Goal: Transaction & Acquisition: Download file/media

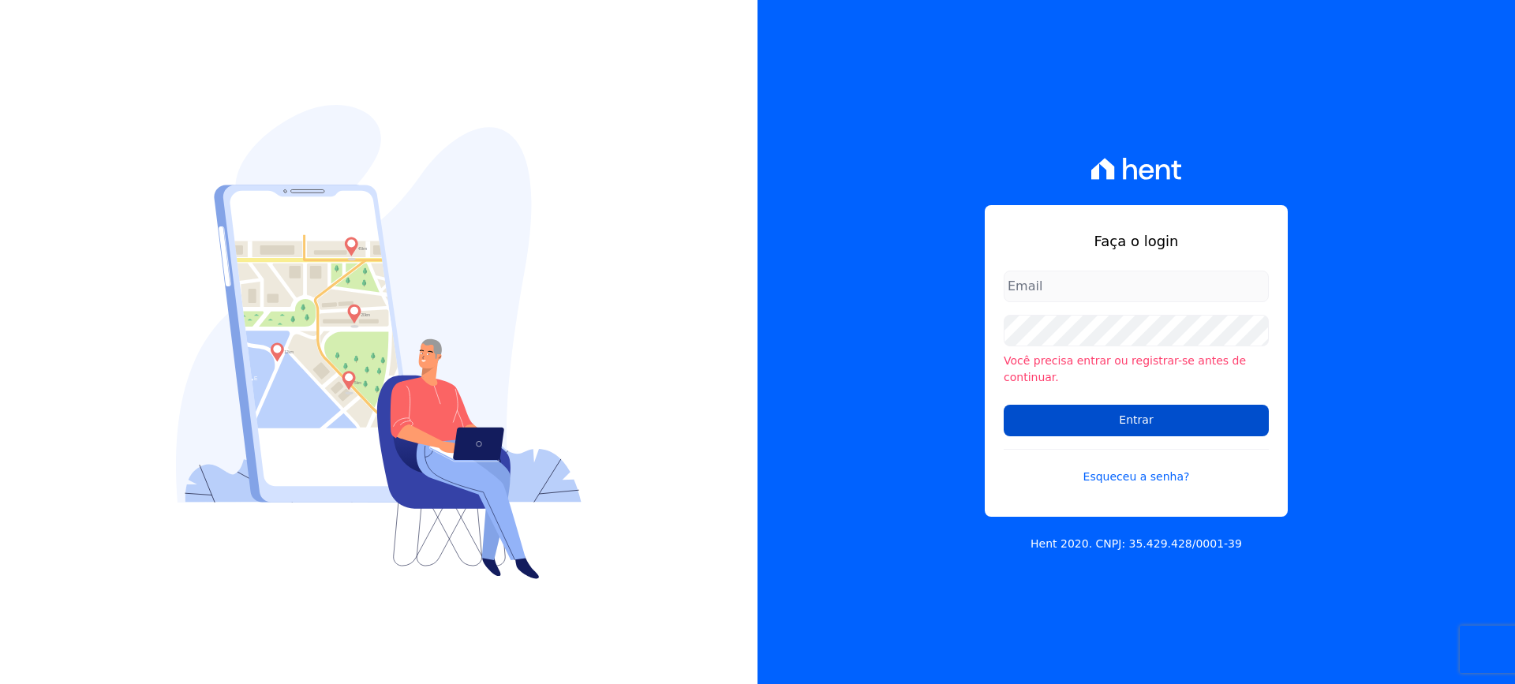
type input "[EMAIL_ADDRESS][DOMAIN_NAME]"
click at [1153, 409] on input "Entrar" at bounding box center [1136, 421] width 265 height 32
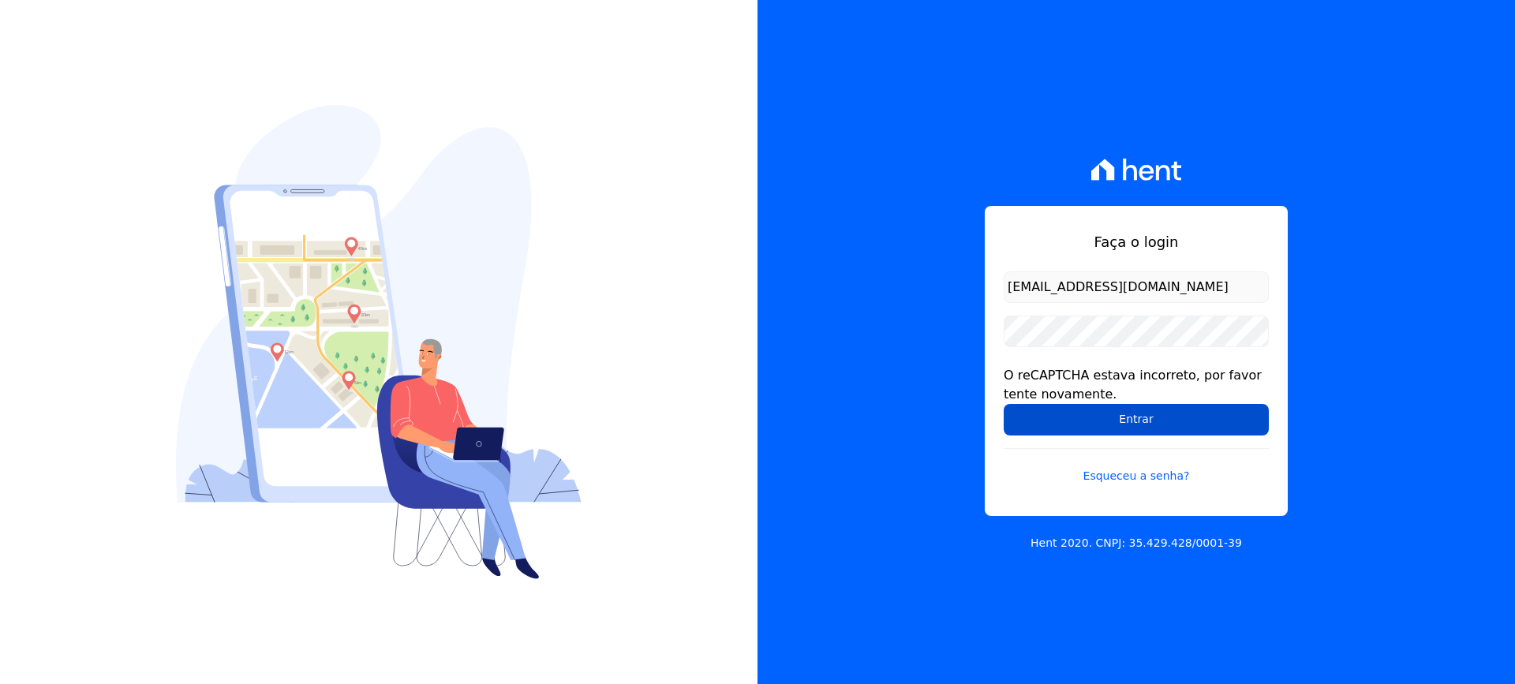
click at [1149, 416] on input "Entrar" at bounding box center [1136, 420] width 265 height 32
click at [1148, 418] on input "Entrar" at bounding box center [1136, 420] width 265 height 32
click at [1118, 417] on input "Entrar" at bounding box center [1136, 420] width 265 height 32
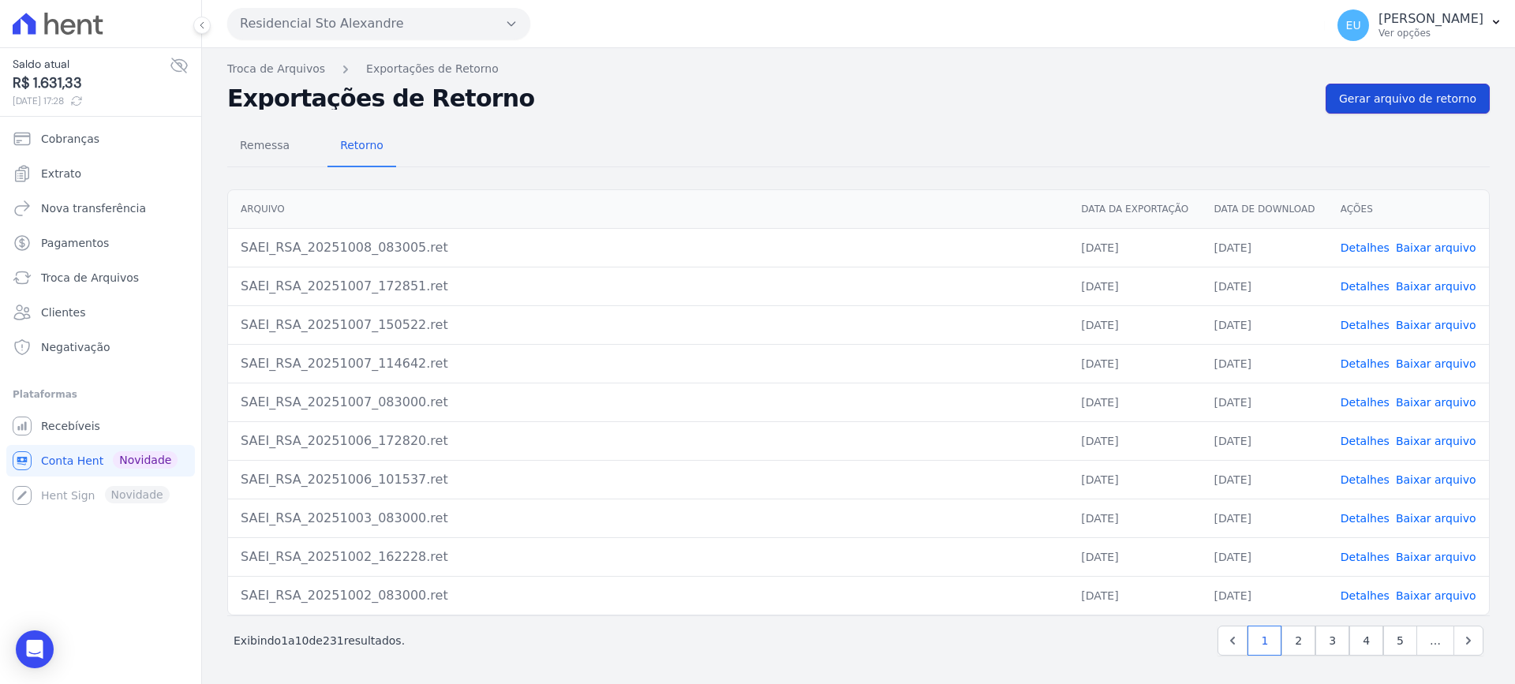
click at [1405, 103] on span "Gerar arquivo de retorno" at bounding box center [1407, 99] width 137 height 16
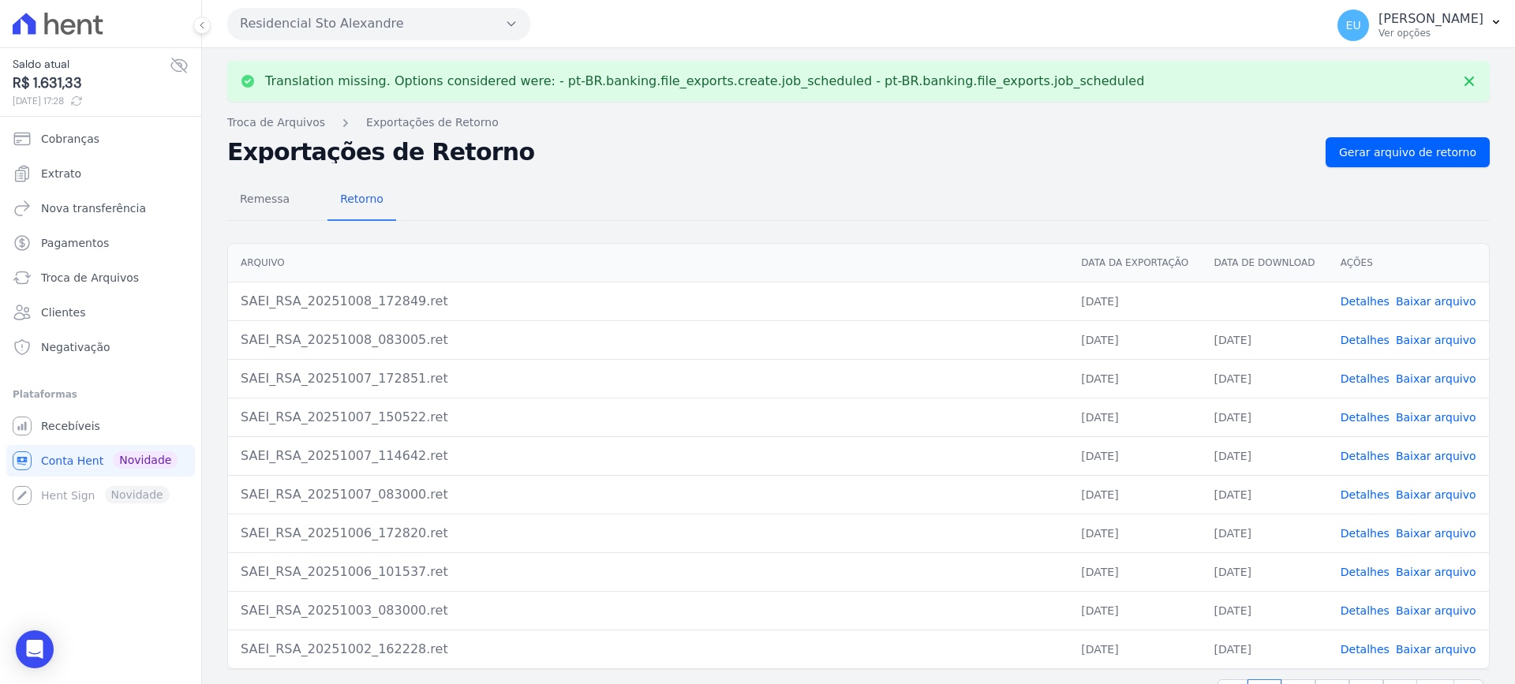
click at [1357, 298] on link "Detalhes" at bounding box center [1365, 301] width 49 height 13
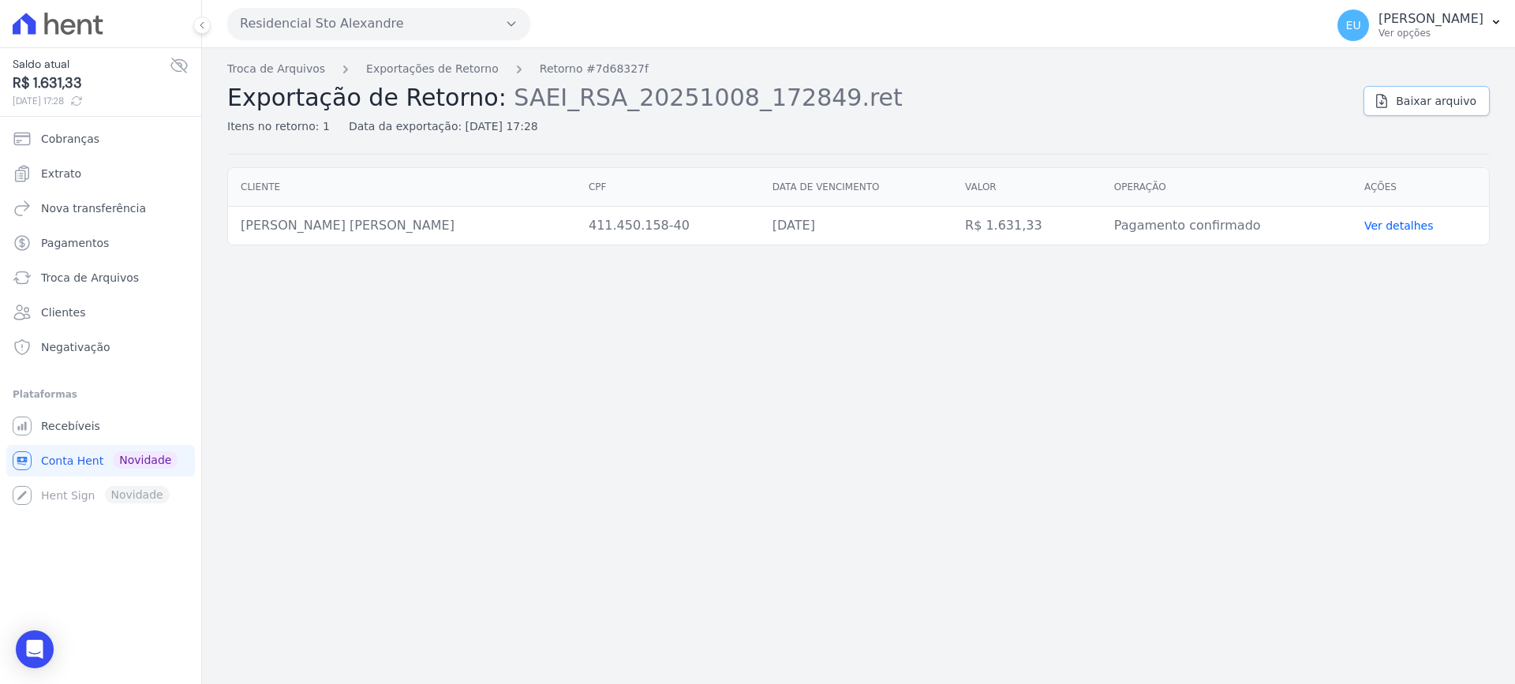
click at [1419, 97] on span "Baixar arquivo" at bounding box center [1436, 101] width 81 height 16
click at [425, 69] on link "Exportações de Retorno" at bounding box center [432, 69] width 133 height 17
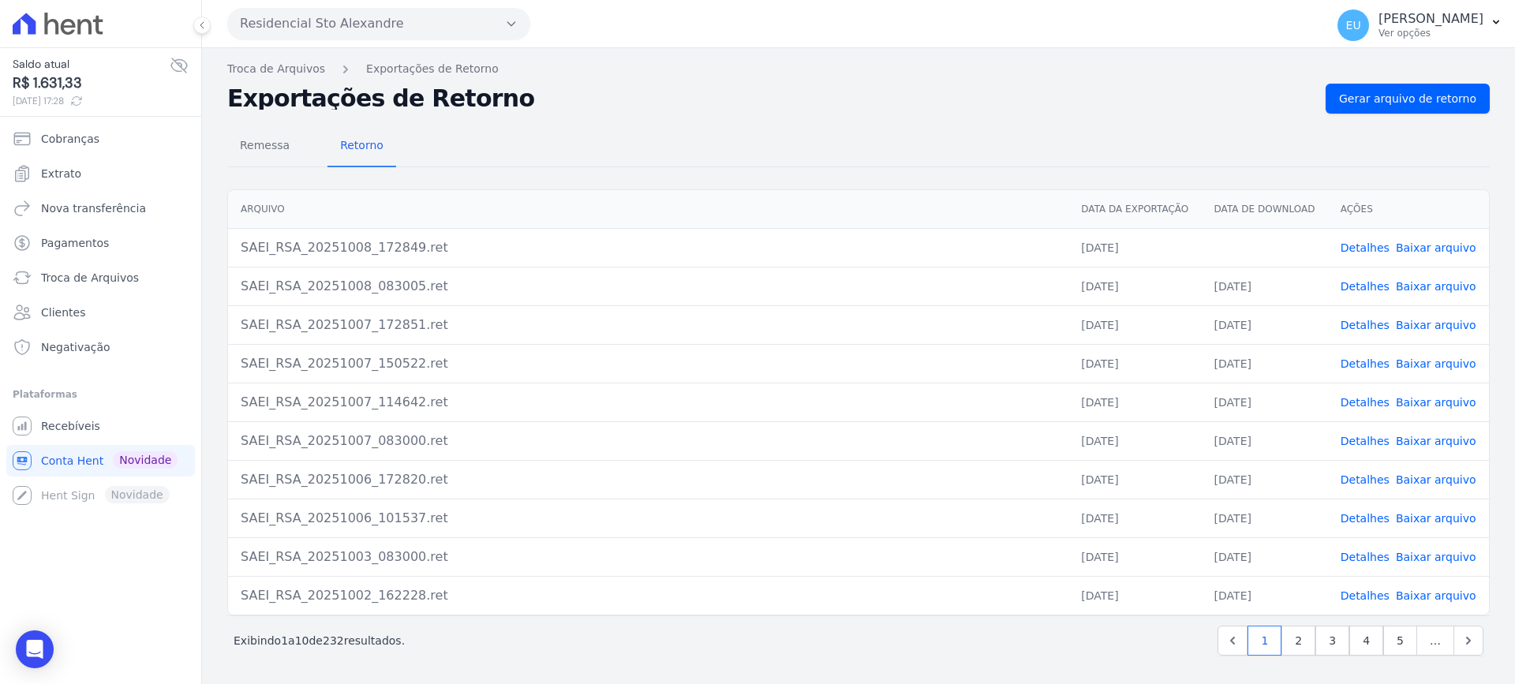
click at [1419, 245] on link "Baixar arquivo" at bounding box center [1436, 248] width 81 height 13
click at [259, 144] on span "Remessa" at bounding box center [264, 145] width 69 height 32
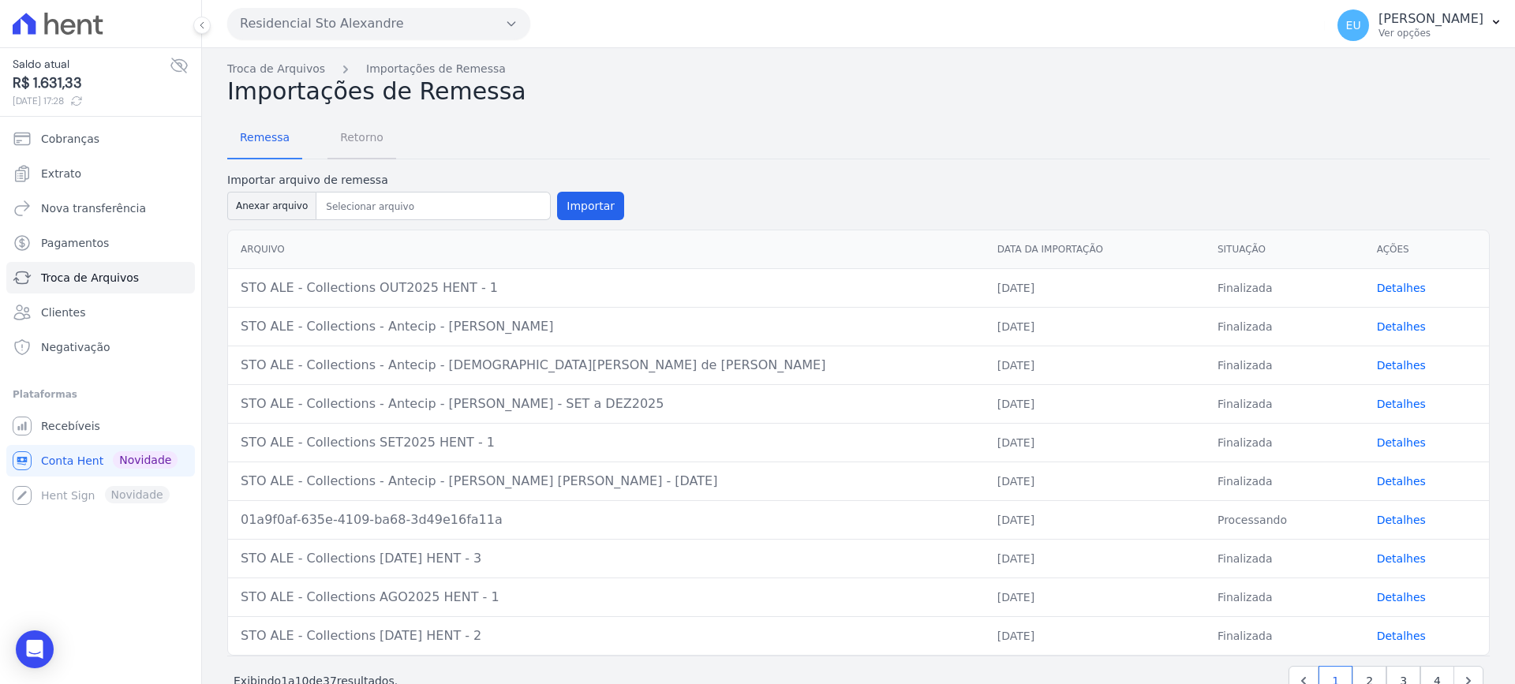
click at [349, 137] on span "Retorno" at bounding box center [362, 138] width 62 height 32
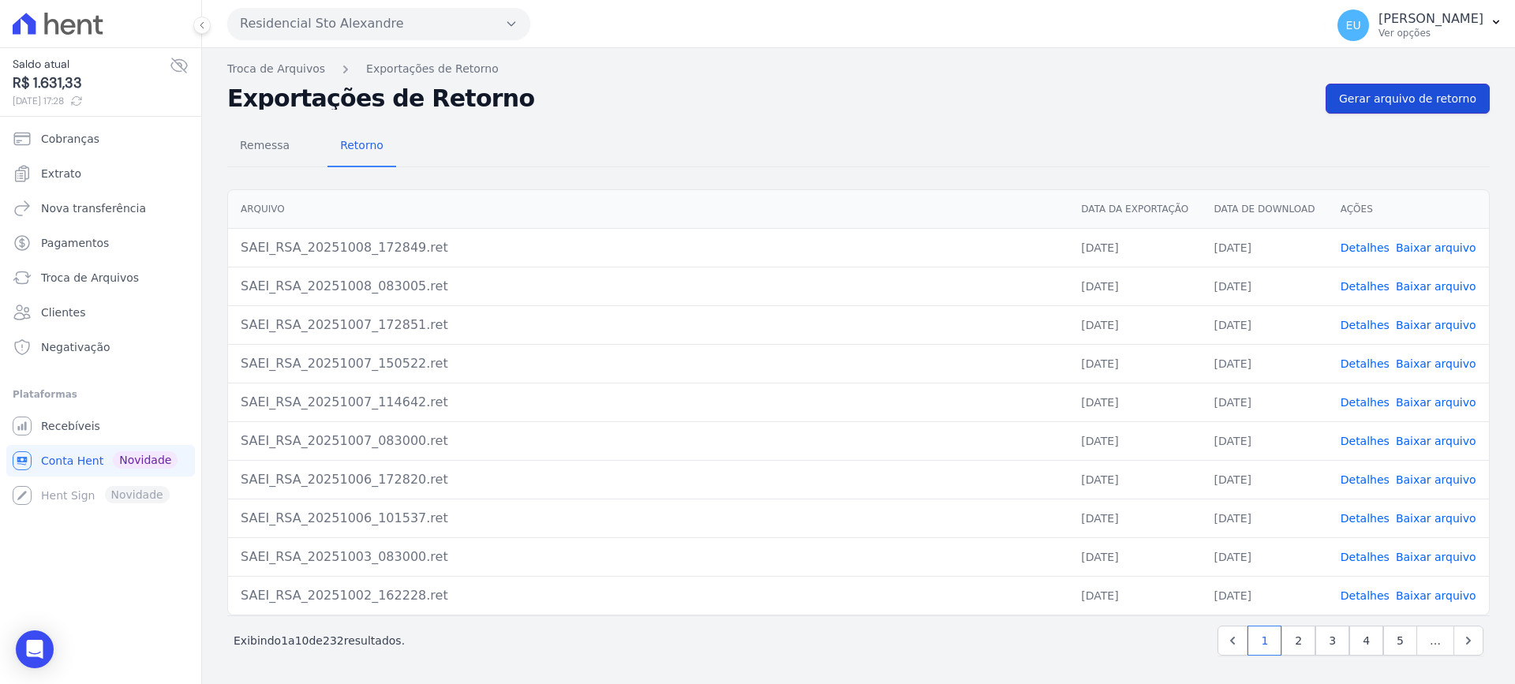
click at [1400, 95] on span "Gerar arquivo de retorno" at bounding box center [1407, 99] width 137 height 16
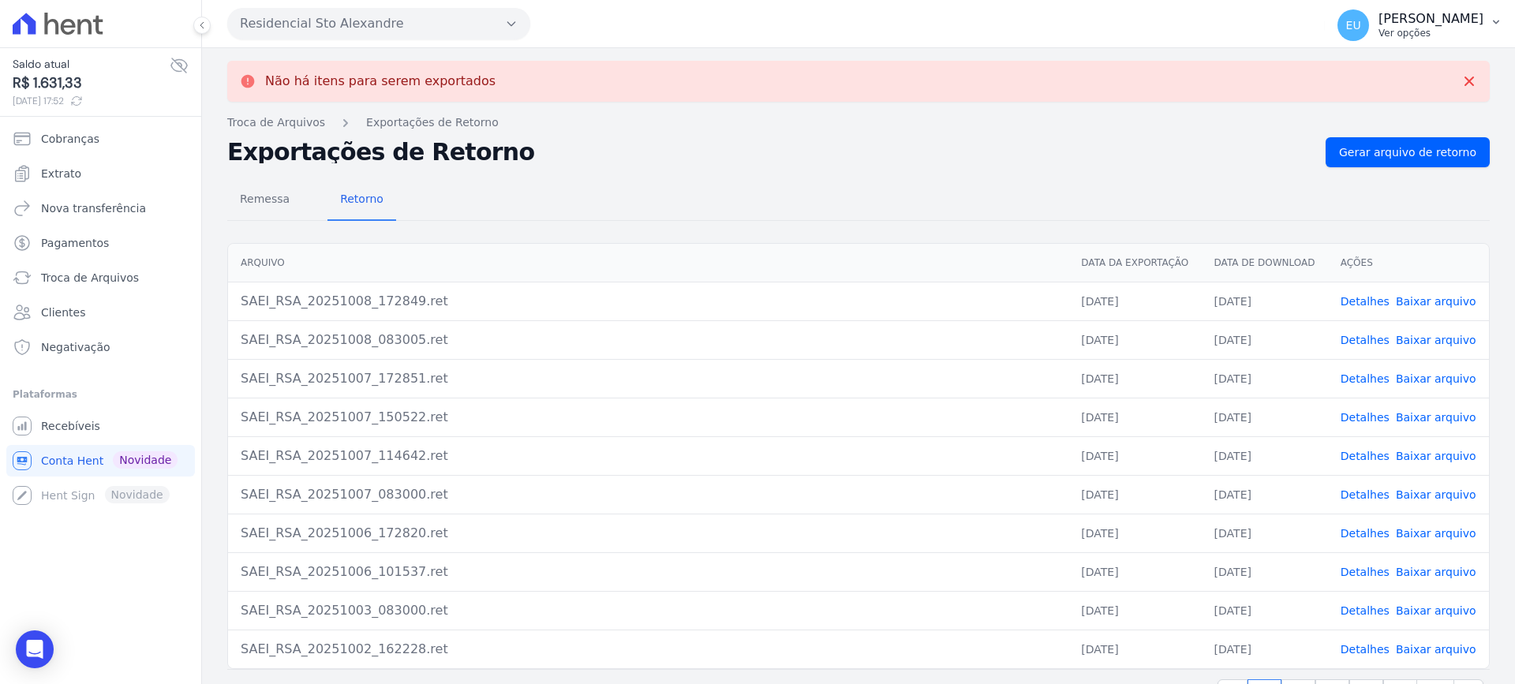
click at [1396, 28] on p "Ver opções" at bounding box center [1431, 33] width 105 height 13
click at [1347, 69] on link "Logout" at bounding box center [1414, 68] width 202 height 28
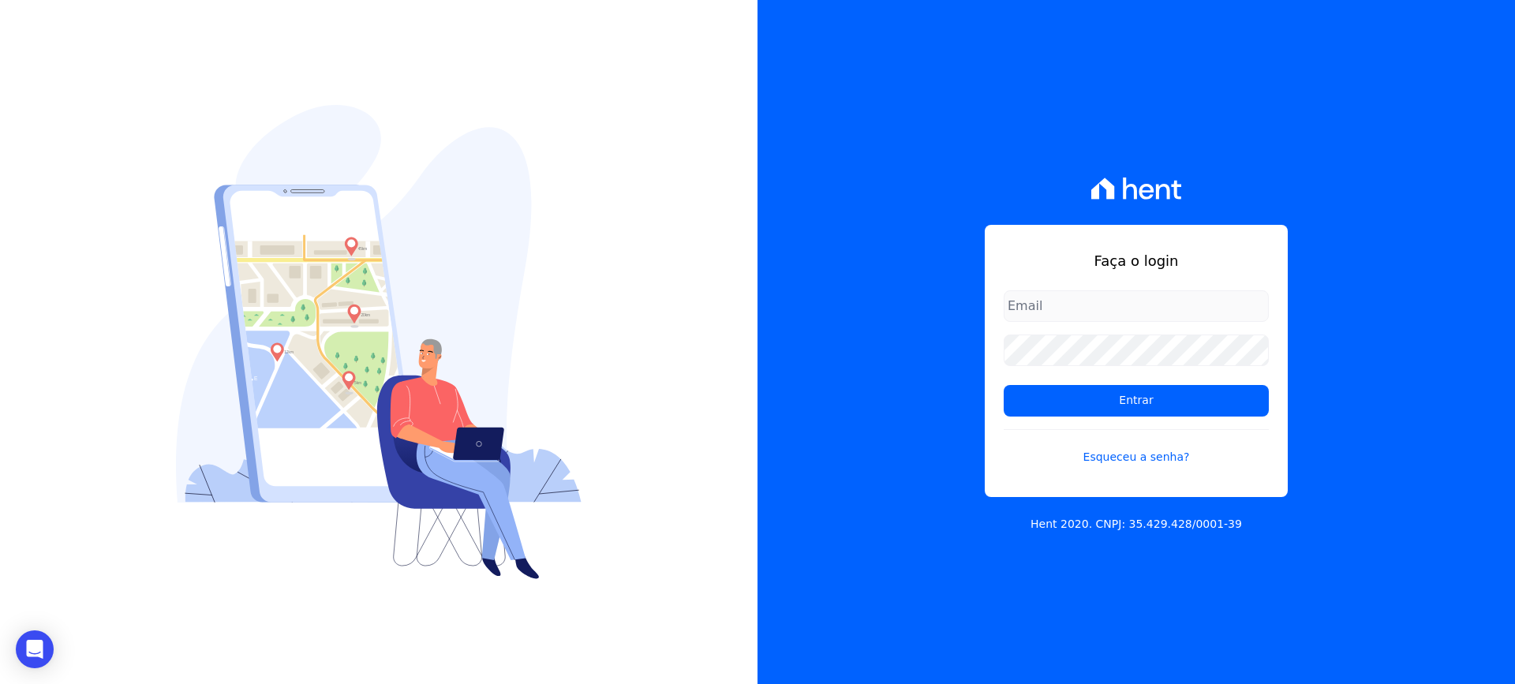
type input "[EMAIL_ADDRESS][DOMAIN_NAME]"
